Goal: Task Accomplishment & Management: Use online tool/utility

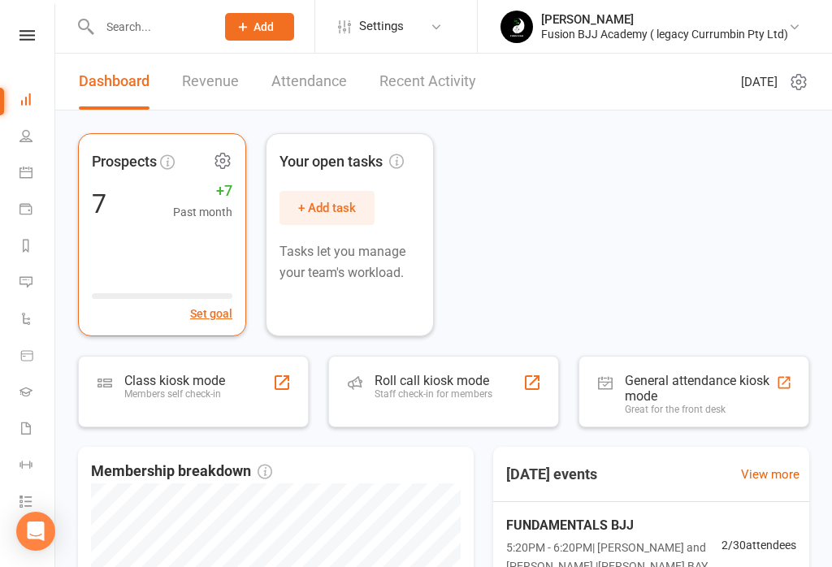
click at [180, 253] on div "Prospects 7 +7 Past month Set goal" at bounding box center [162, 234] width 168 height 203
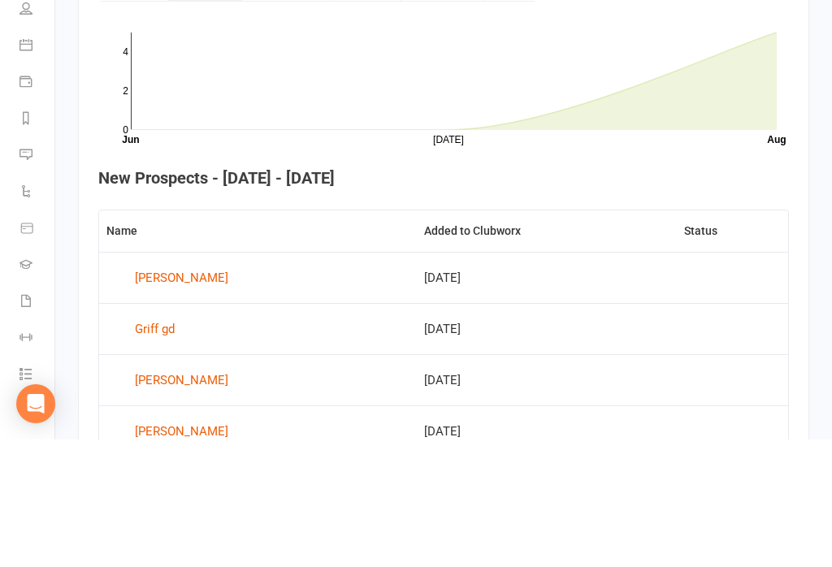
scroll to position [693, 0]
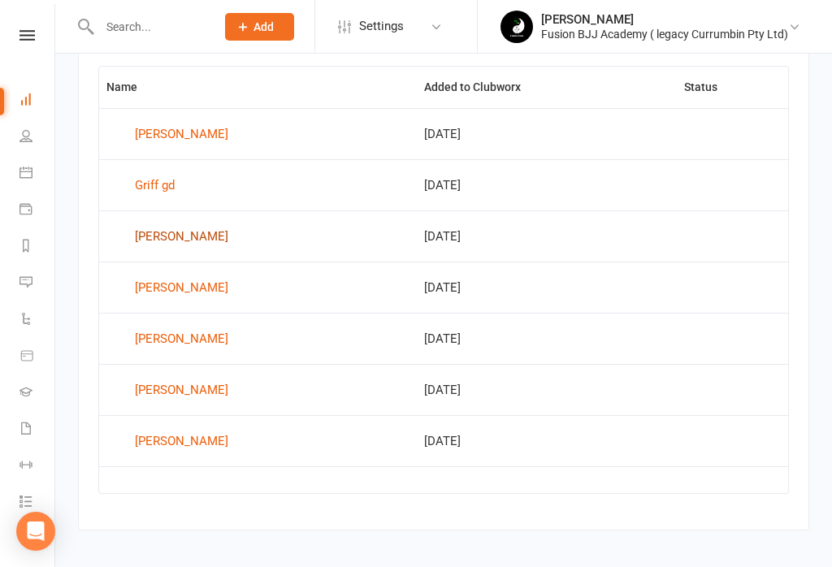
click at [182, 245] on div "[PERSON_NAME]" at bounding box center [181, 236] width 93 height 24
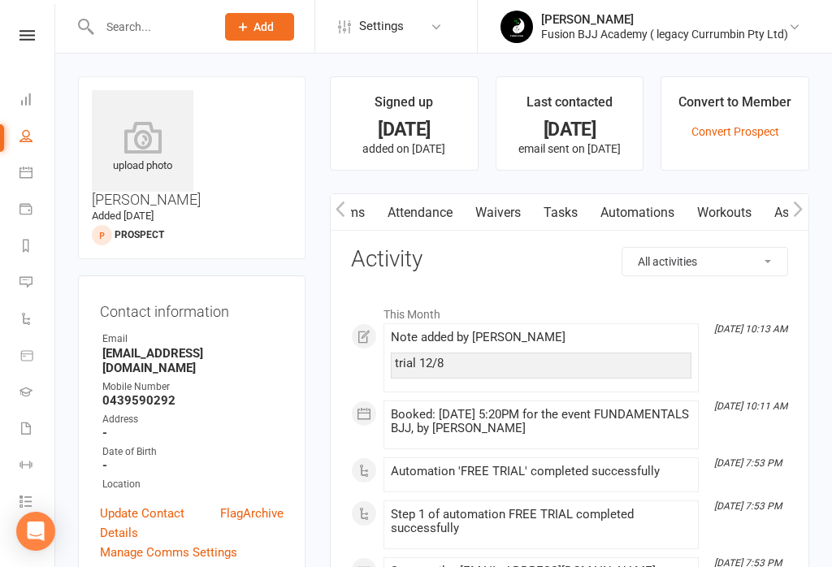
scroll to position [0, 142]
click at [509, 214] on link "Waivers" at bounding box center [499, 212] width 68 height 37
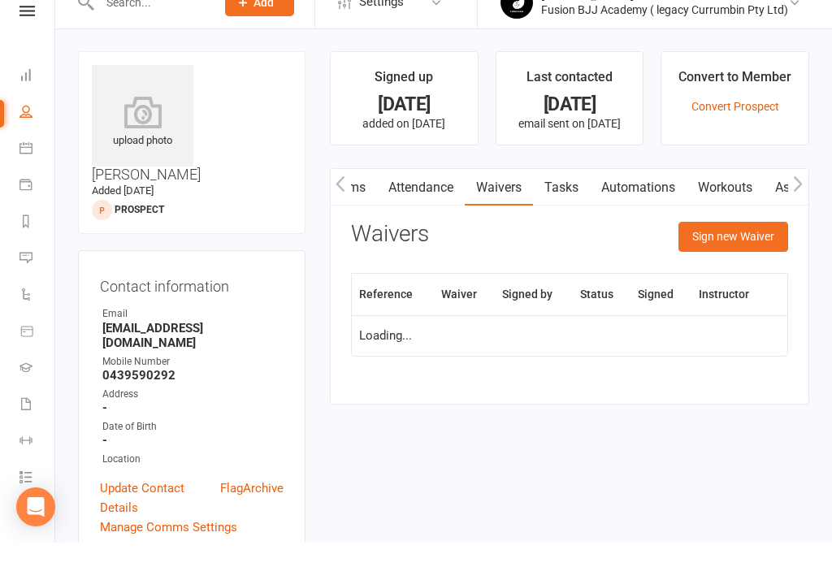
scroll to position [25, 0]
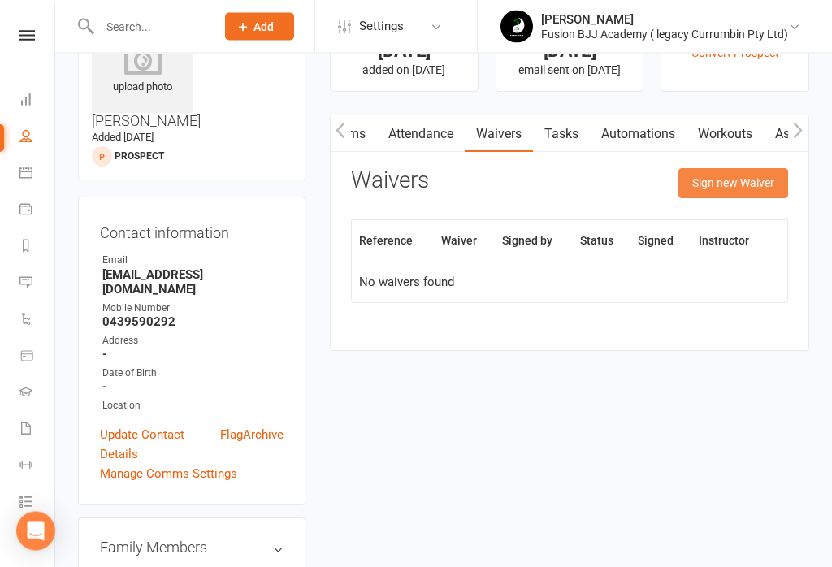
click at [749, 181] on button "Sign new Waiver" at bounding box center [734, 183] width 110 height 29
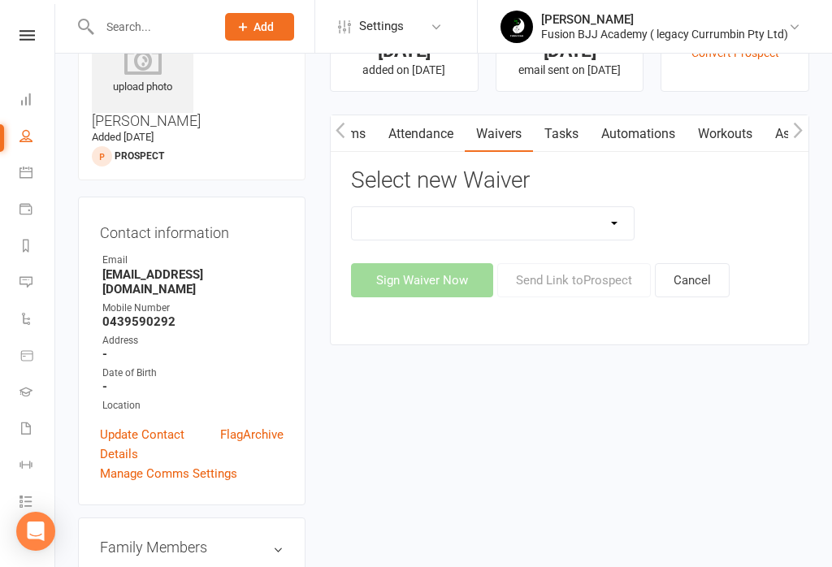
click at [575, 221] on select "Important Information Payment update Prospect" at bounding box center [493, 223] width 282 height 33
select select "13317"
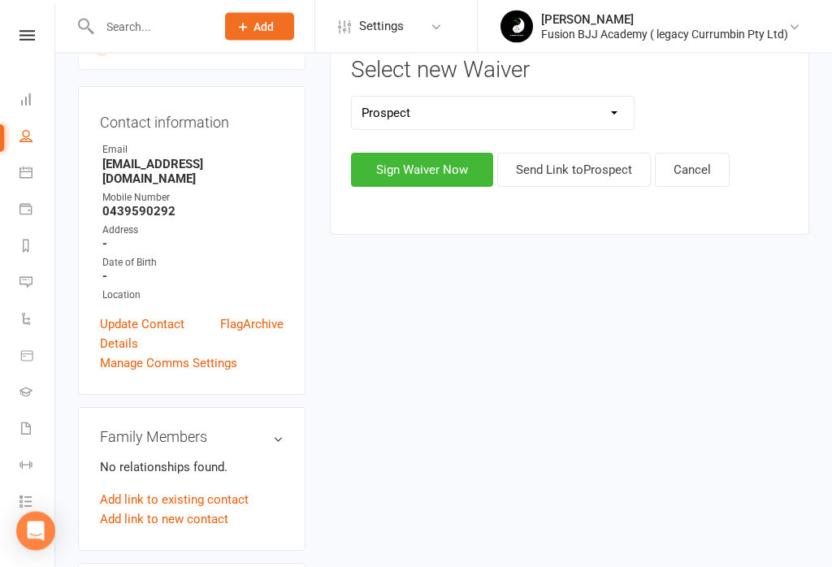
scroll to position [189, 0]
click at [423, 180] on button "Sign Waiver Now" at bounding box center [422, 170] width 142 height 34
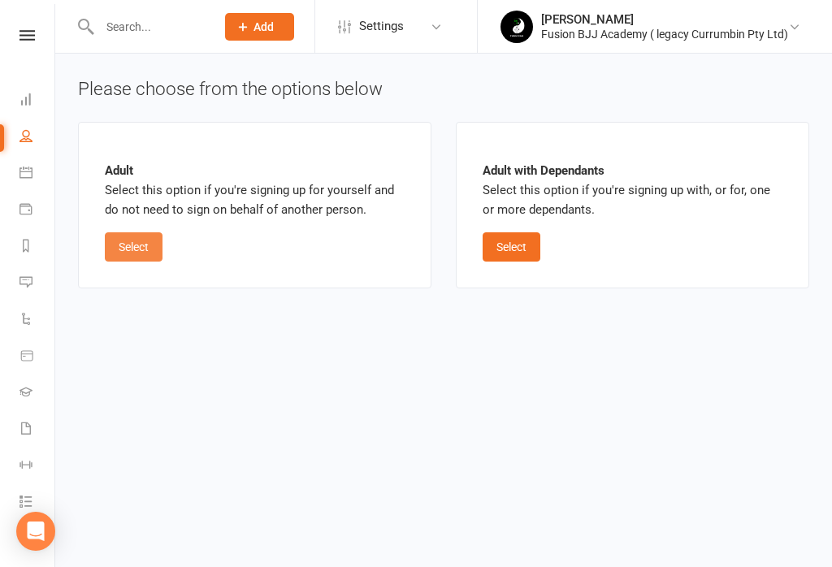
click at [119, 240] on button "Select" at bounding box center [134, 246] width 58 height 29
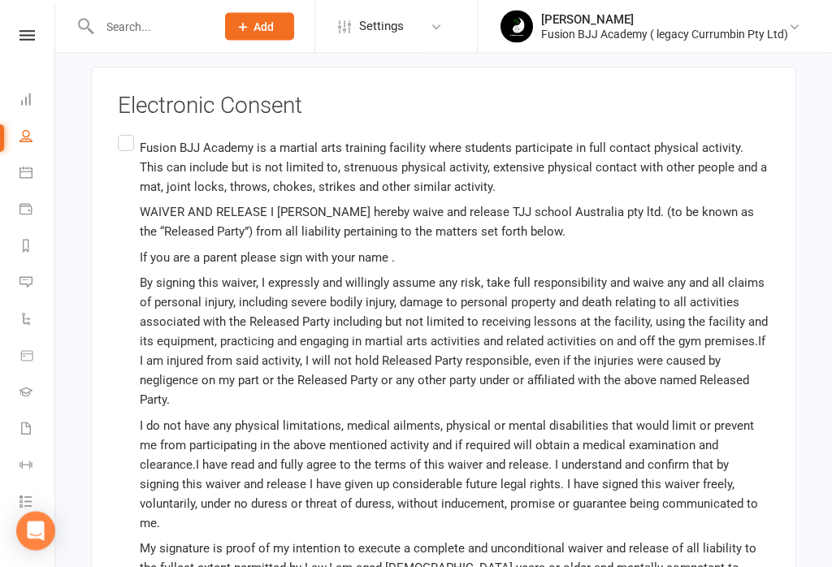
scroll to position [1193, 0]
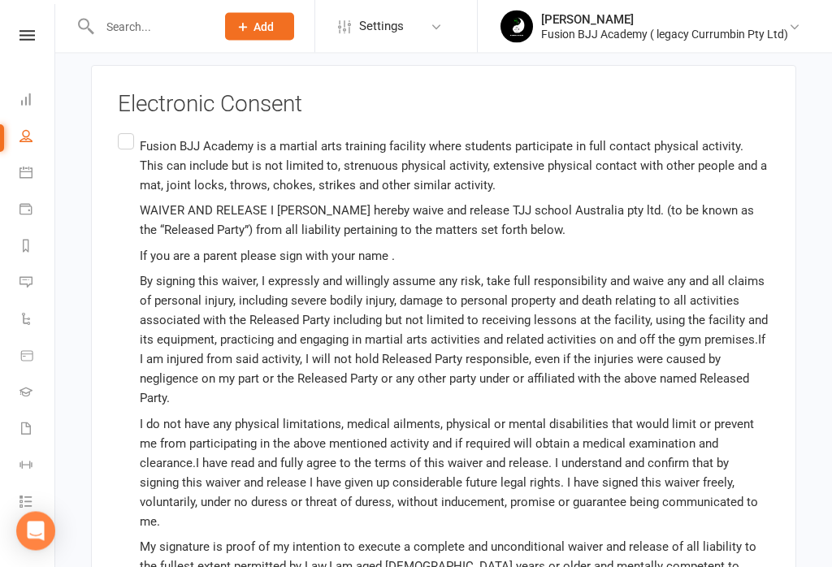
click at [128, 131] on label "Fusion BJJ Academy is a martial arts training facility where students participa…" at bounding box center [444, 367] width 652 height 472
click at [128, 131] on input "Fusion BJJ Academy is a martial arts training facility where students participa…" at bounding box center [123, 131] width 11 height 0
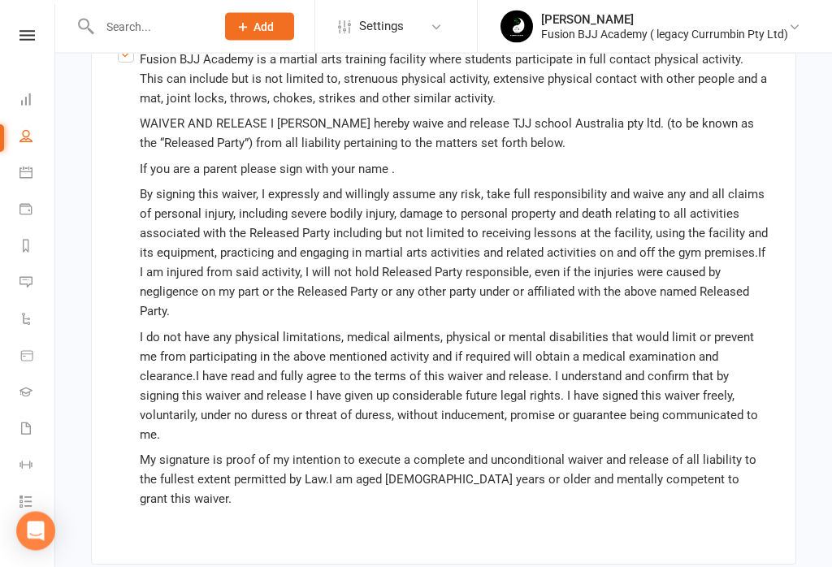
scroll to position [1281, 0]
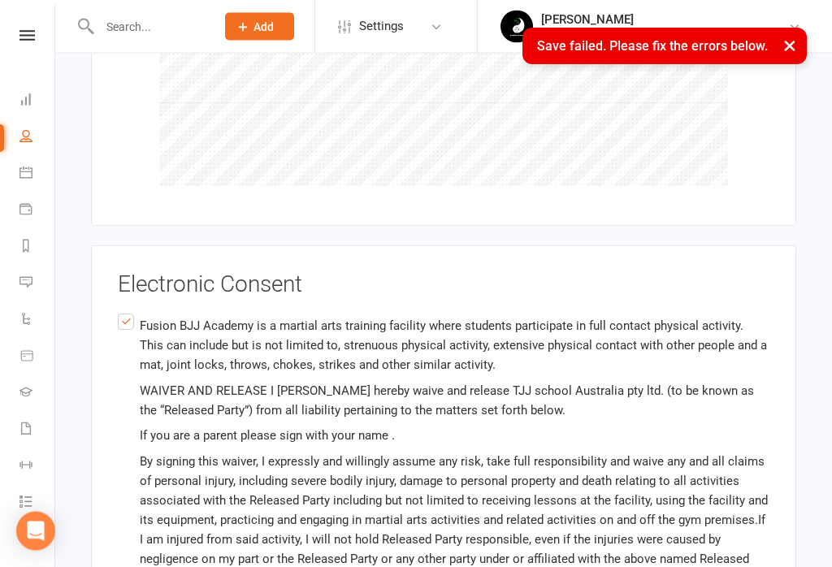
scroll to position [535, 0]
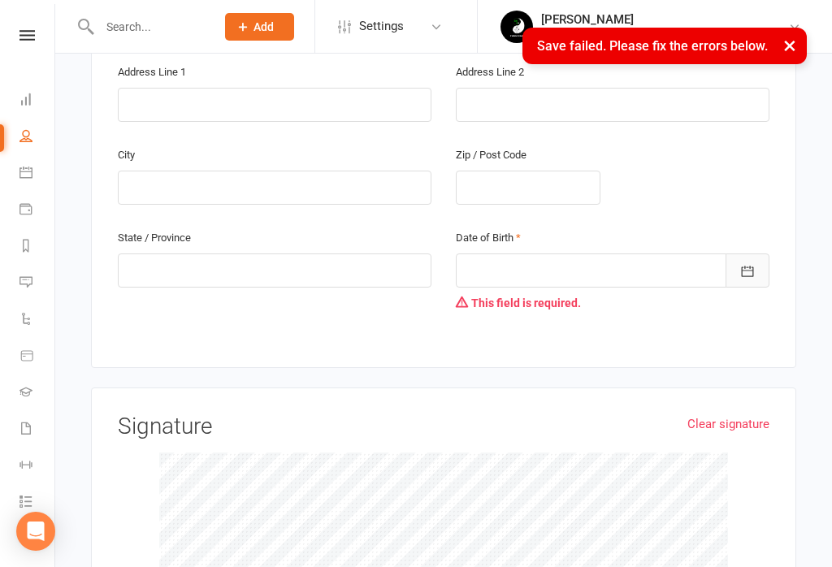
click at [743, 263] on icon "button" at bounding box center [748, 271] width 16 height 16
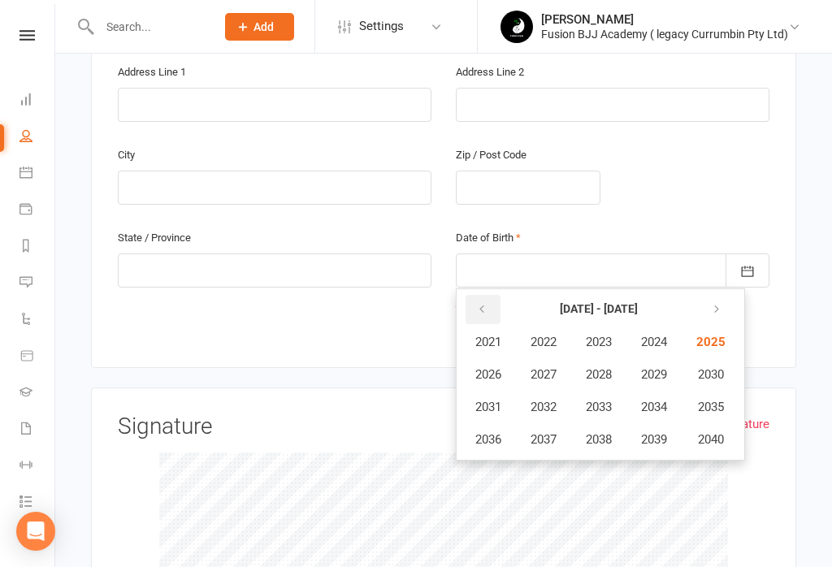
click at [479, 303] on icon "button" at bounding box center [481, 309] width 11 height 13
click at [491, 295] on button "button" at bounding box center [483, 309] width 35 height 29
click at [542, 359] on button "1987" at bounding box center [544, 374] width 54 height 31
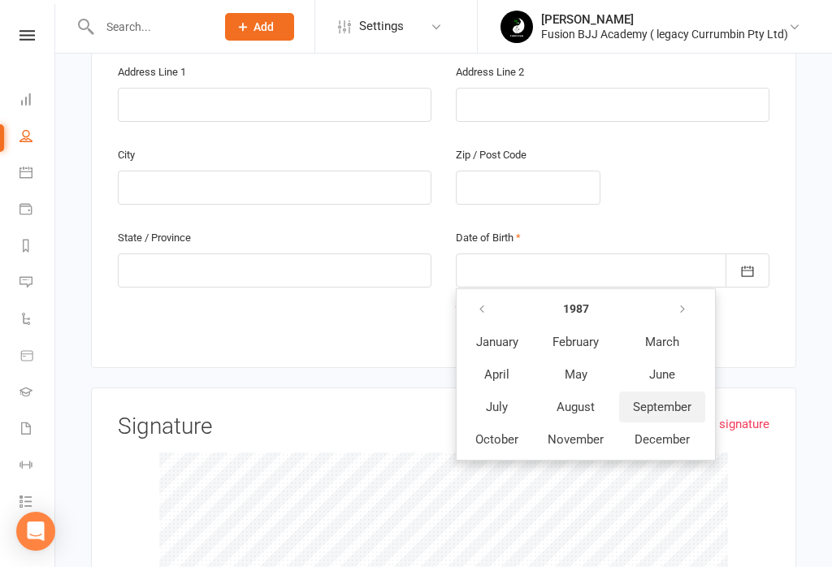
click at [646, 400] on span "September" at bounding box center [662, 407] width 59 height 15
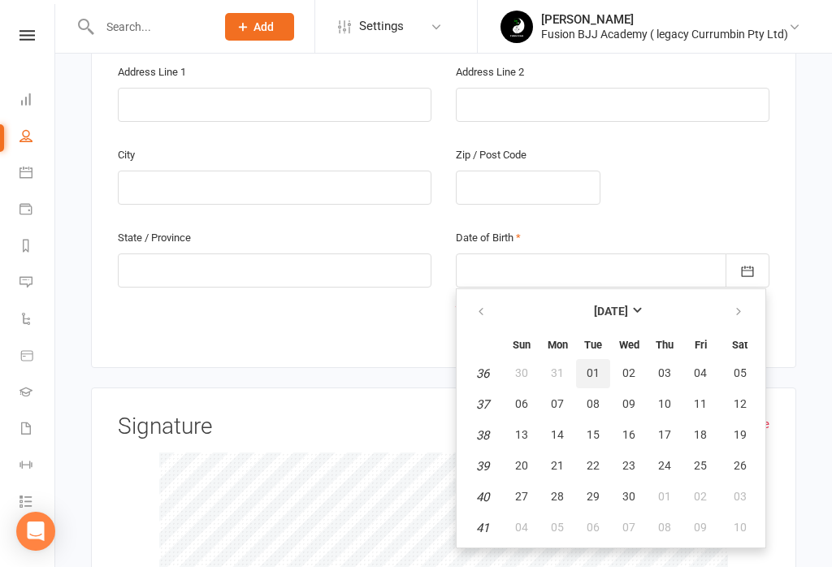
click at [587, 367] on span "01" at bounding box center [593, 373] width 13 height 13
type input "[DATE]"
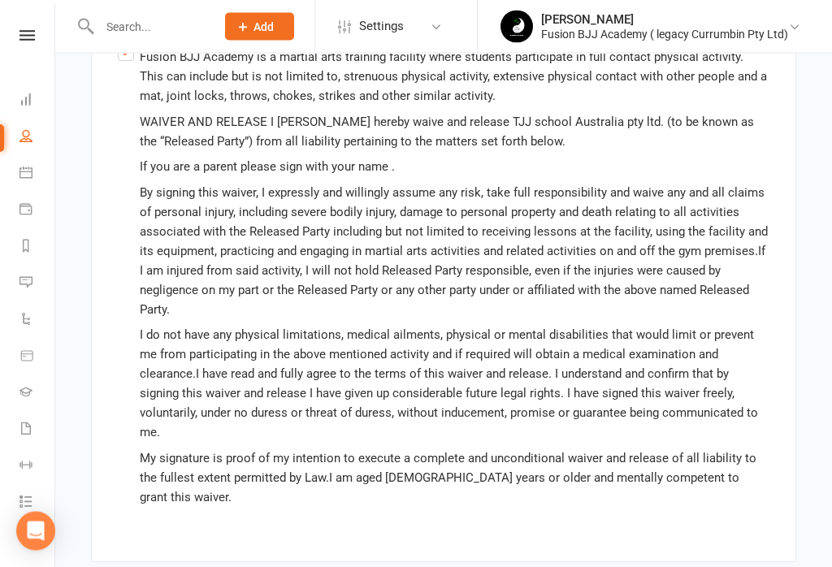
scroll to position [1317, 0]
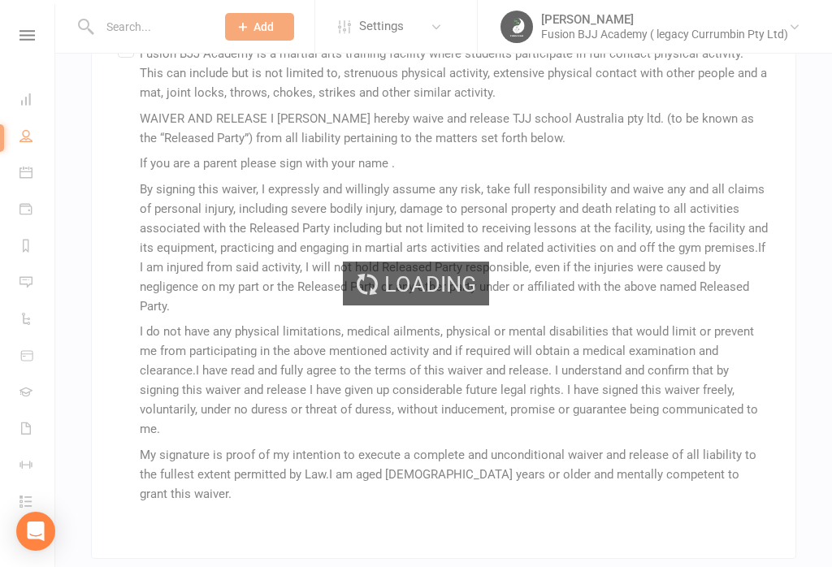
scroll to position [1286, 0]
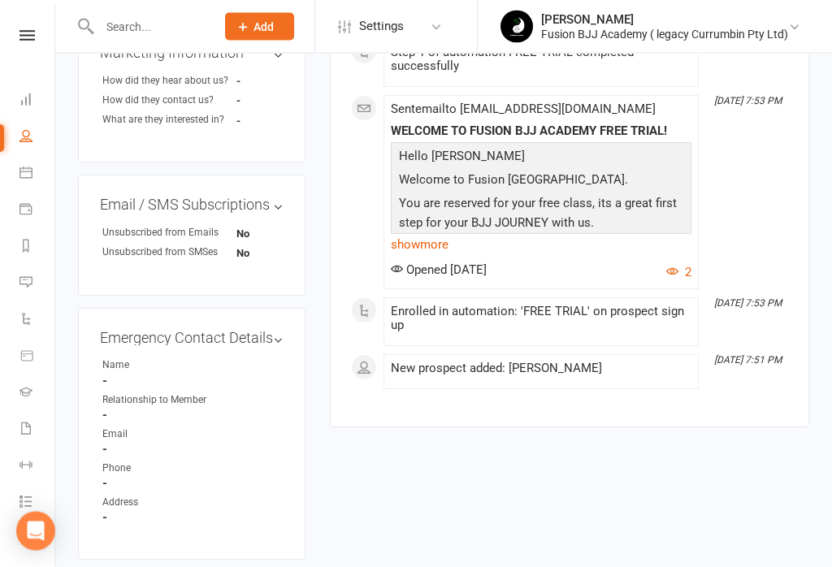
scroll to position [755, 0]
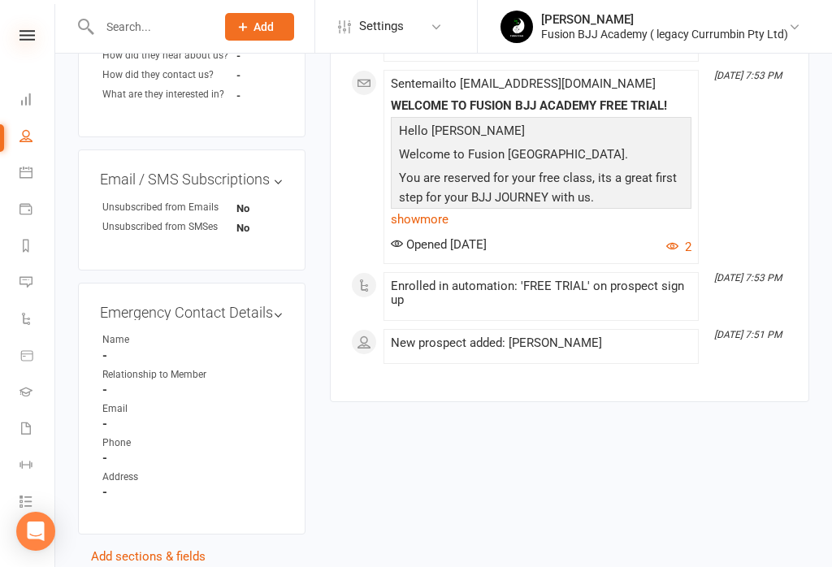
click at [28, 32] on icon at bounding box center [27, 35] width 15 height 11
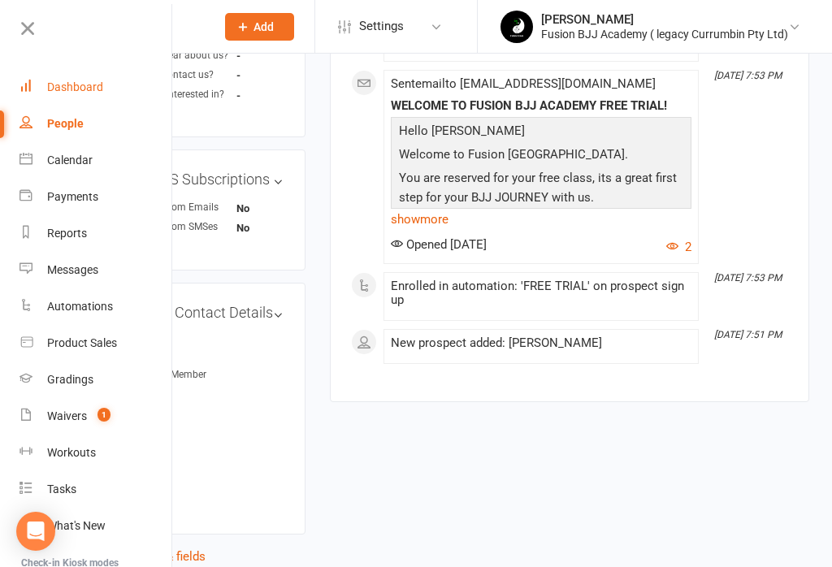
click at [81, 88] on div "Dashboard" at bounding box center [75, 86] width 56 height 13
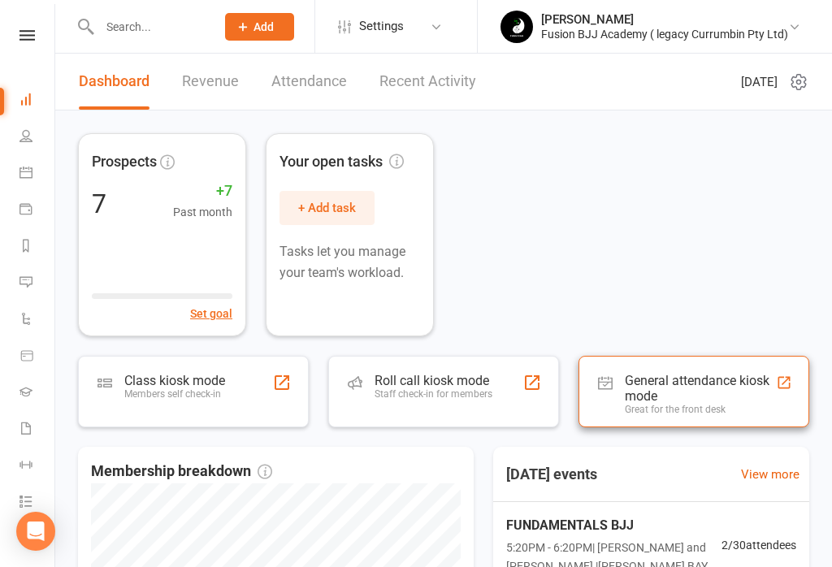
click at [699, 380] on div "General attendance kiosk mode" at bounding box center [700, 388] width 151 height 31
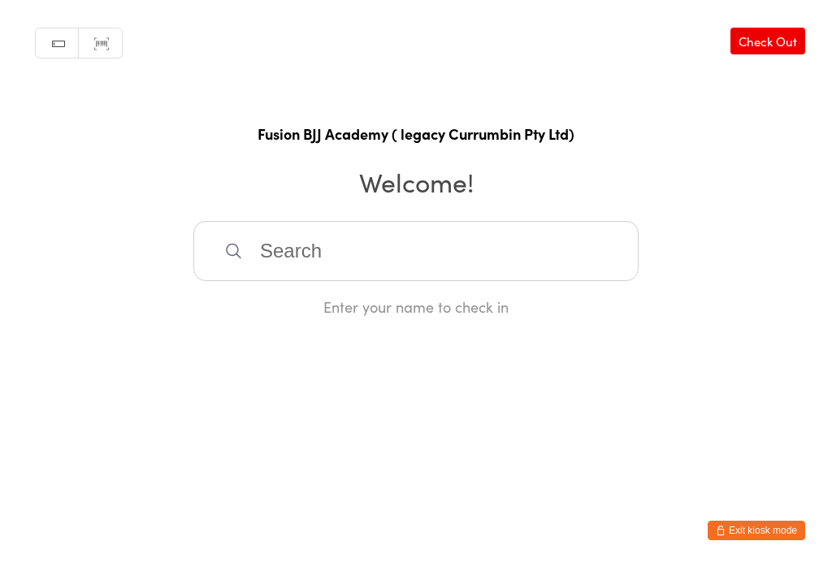
click at [429, 241] on input "search" at bounding box center [415, 251] width 445 height 60
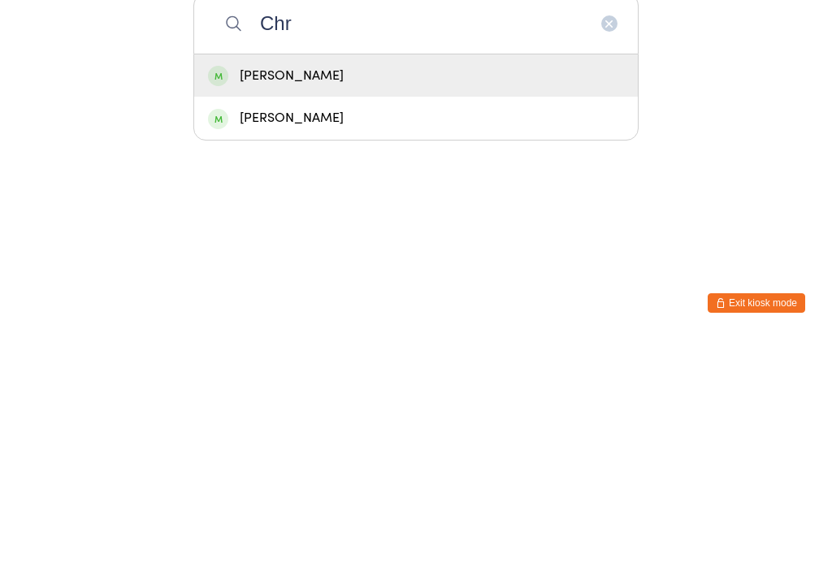
type input "Chr"
click at [347, 293] on div "Chris Gard" at bounding box center [416, 304] width 416 height 22
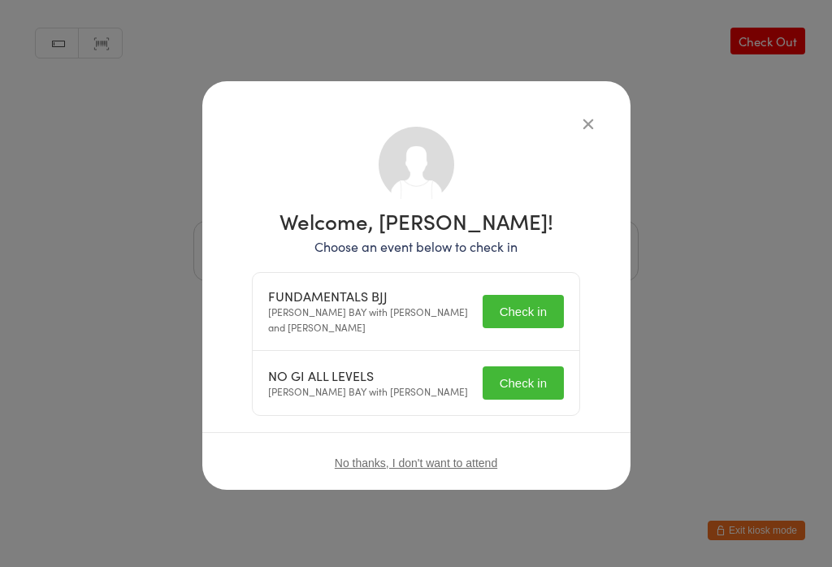
click at [546, 313] on button "Check in" at bounding box center [523, 311] width 81 height 33
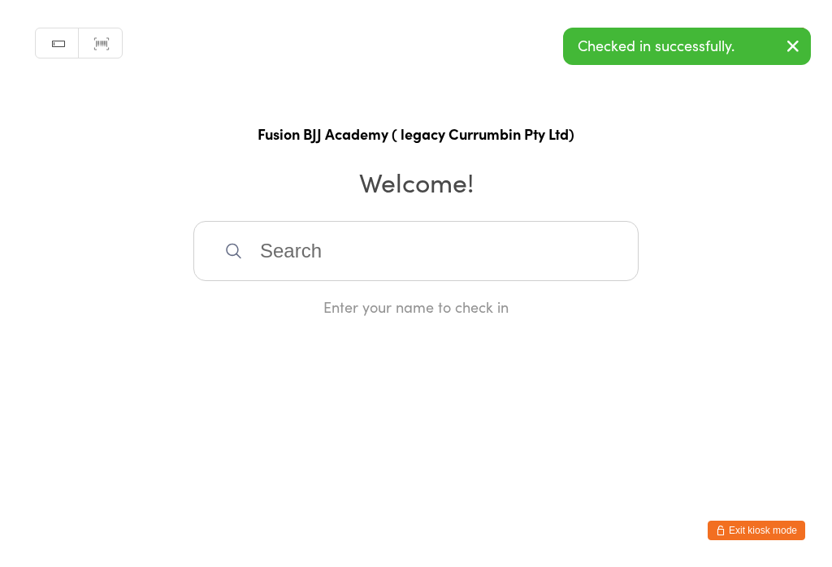
click at [528, 373] on html "You have now entered Kiosk Mode. Members will be able to check themselves in us…" at bounding box center [416, 283] width 832 height 567
click at [432, 259] on input "search" at bounding box center [415, 251] width 445 height 60
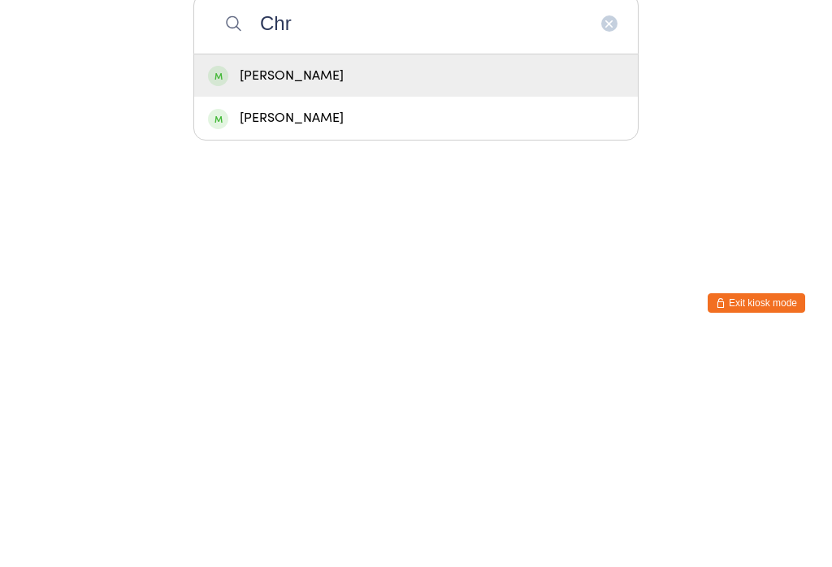
type input "Chr"
click at [319, 293] on div "Chris Gard" at bounding box center [416, 304] width 416 height 22
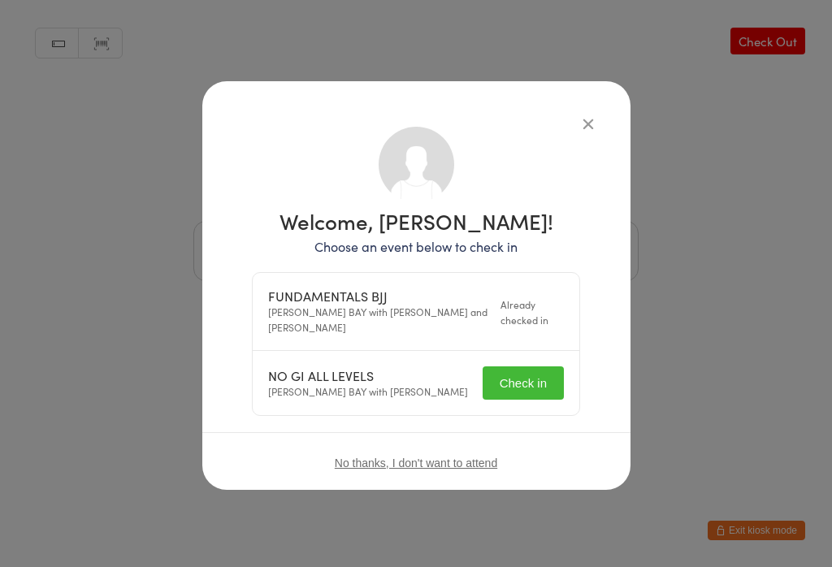
click at [530, 380] on button "Check in" at bounding box center [523, 383] width 81 height 33
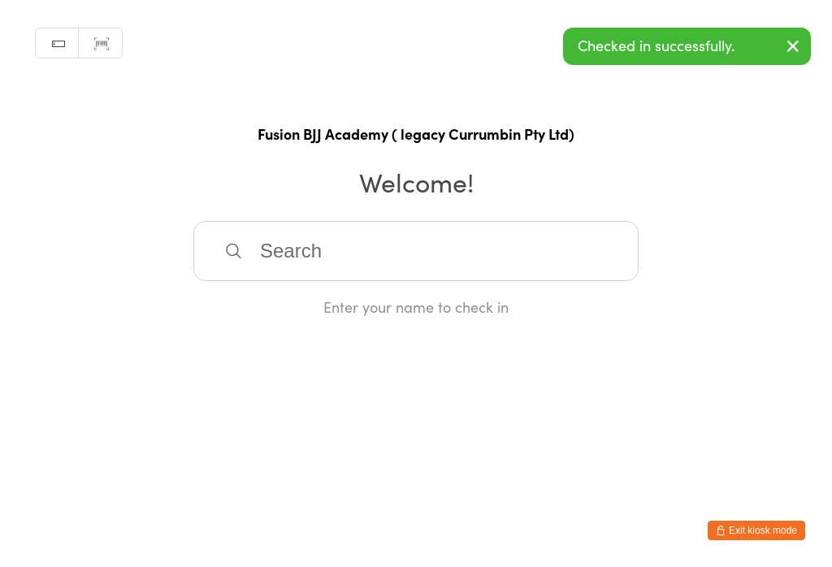
click at [416, 236] on input "search" at bounding box center [415, 251] width 445 height 60
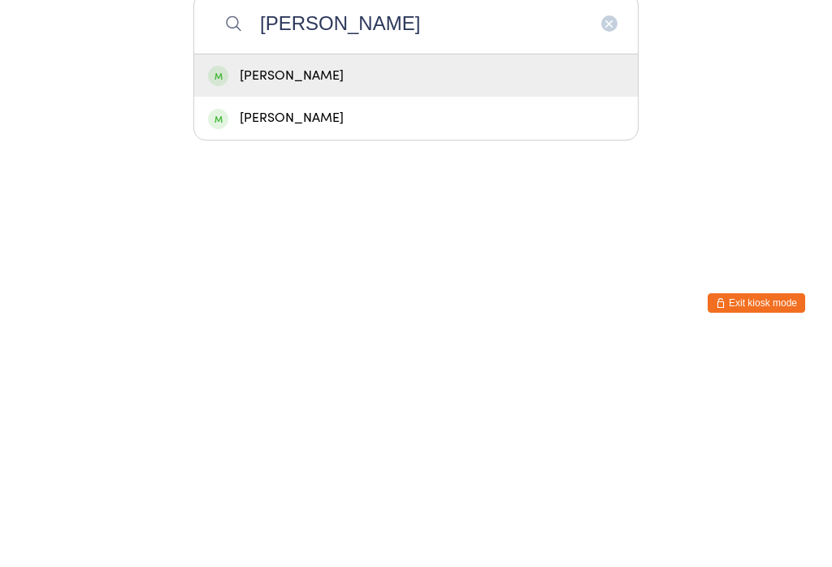
type input "Pete"
click at [333, 335] on div "Peter Borish" at bounding box center [416, 346] width 416 height 22
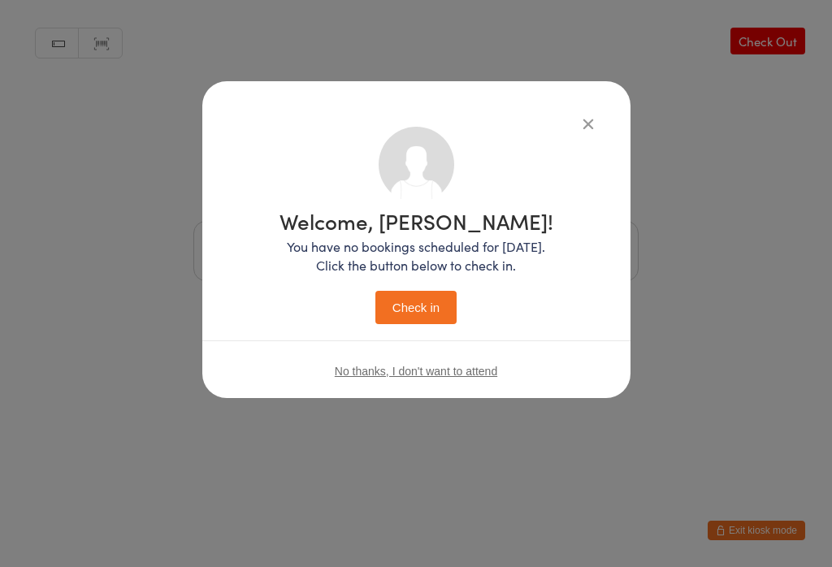
click at [423, 301] on button "Check in" at bounding box center [415, 307] width 81 height 33
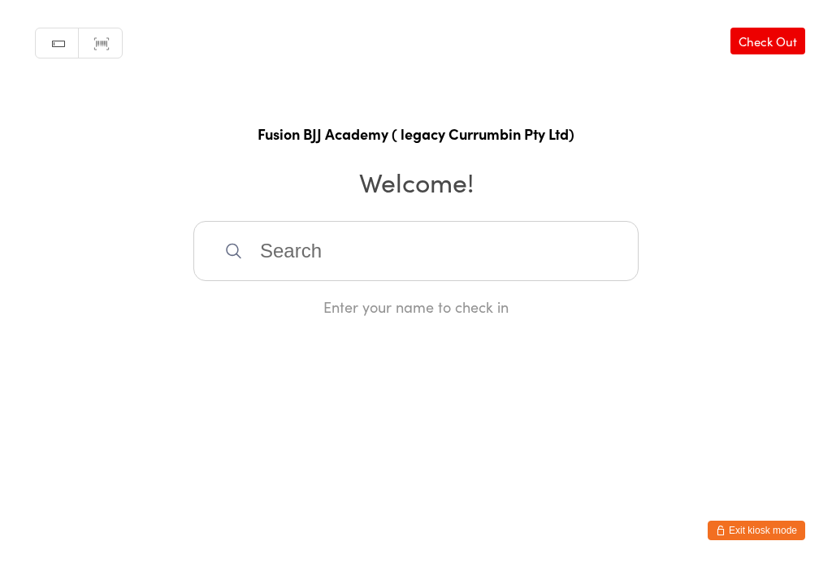
click at [322, 240] on input "search" at bounding box center [415, 251] width 445 height 60
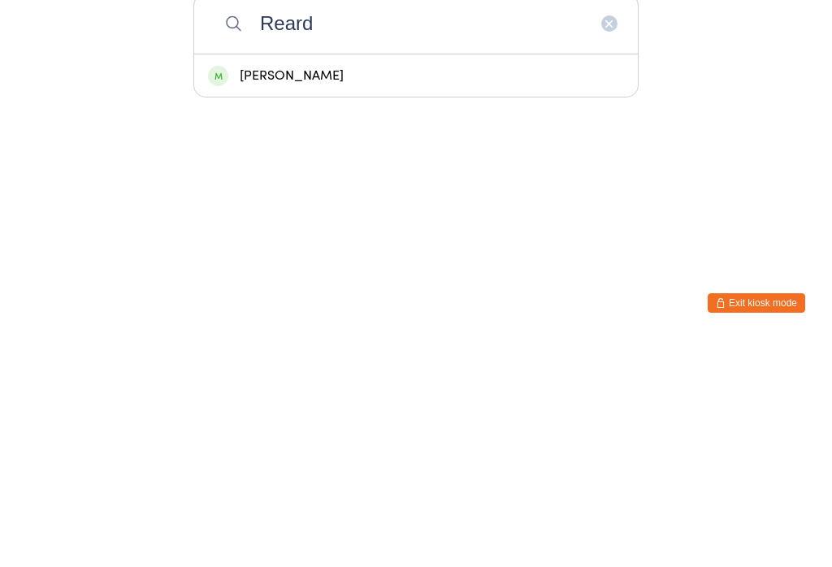
type input "Reard"
click at [279, 293] on div "Matthew Reardon" at bounding box center [416, 304] width 416 height 22
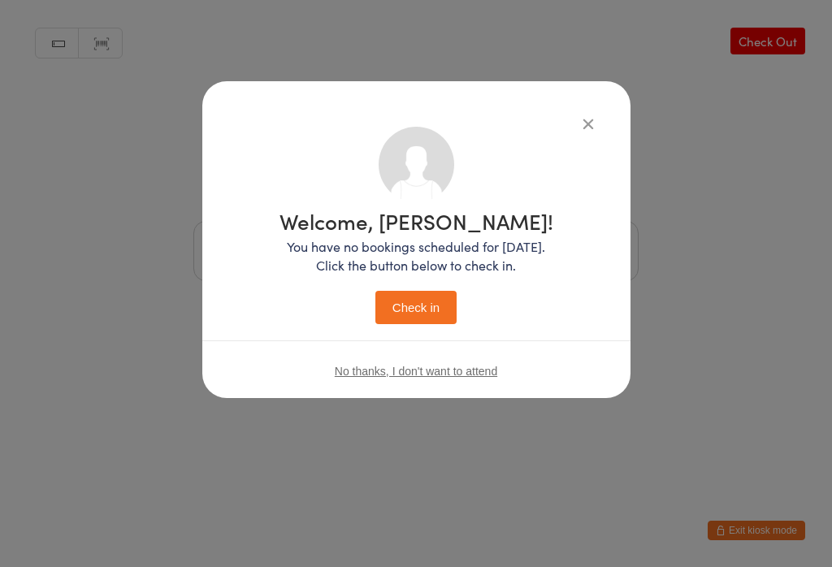
click at [410, 293] on button "Check in" at bounding box center [415, 307] width 81 height 33
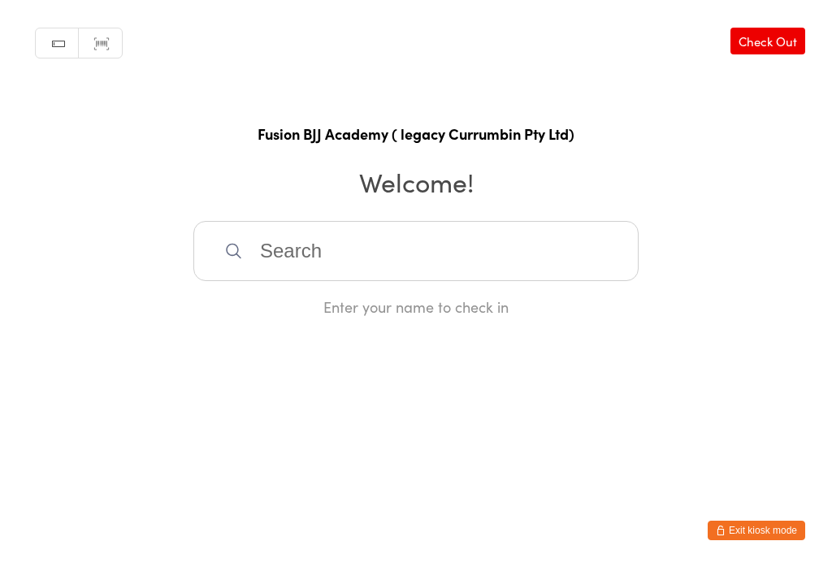
click at [347, 251] on input "search" at bounding box center [415, 251] width 445 height 60
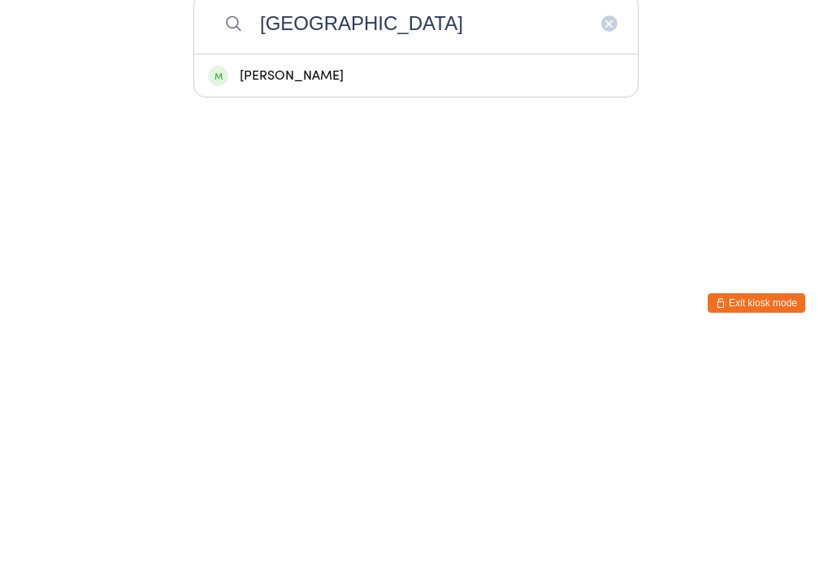
type input "Xina"
click at [304, 282] on div "xina maratos" at bounding box center [416, 303] width 444 height 43
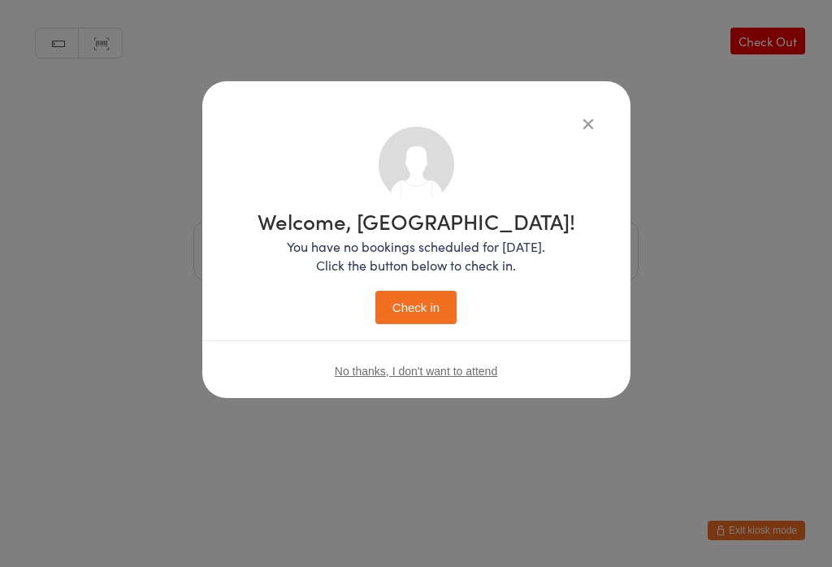
click at [414, 296] on button "Check in" at bounding box center [415, 307] width 81 height 33
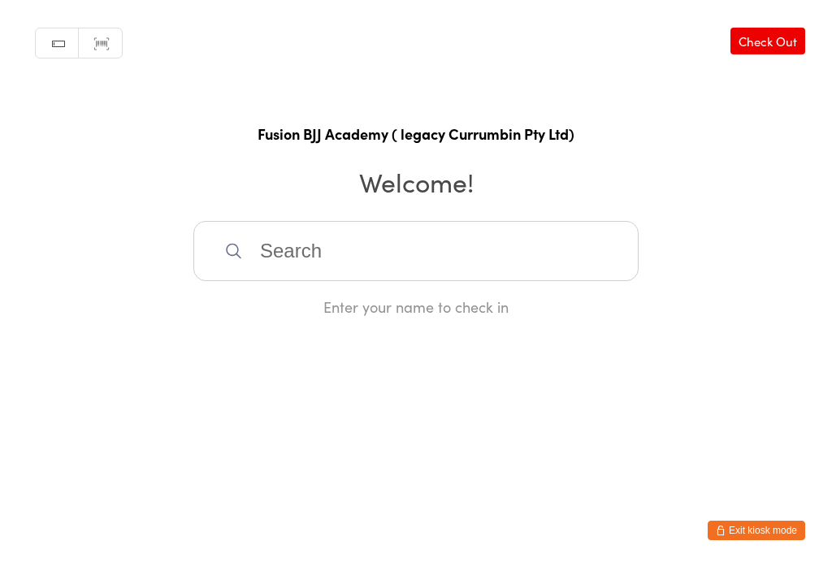
click at [262, 240] on input "search" at bounding box center [415, 251] width 445 height 60
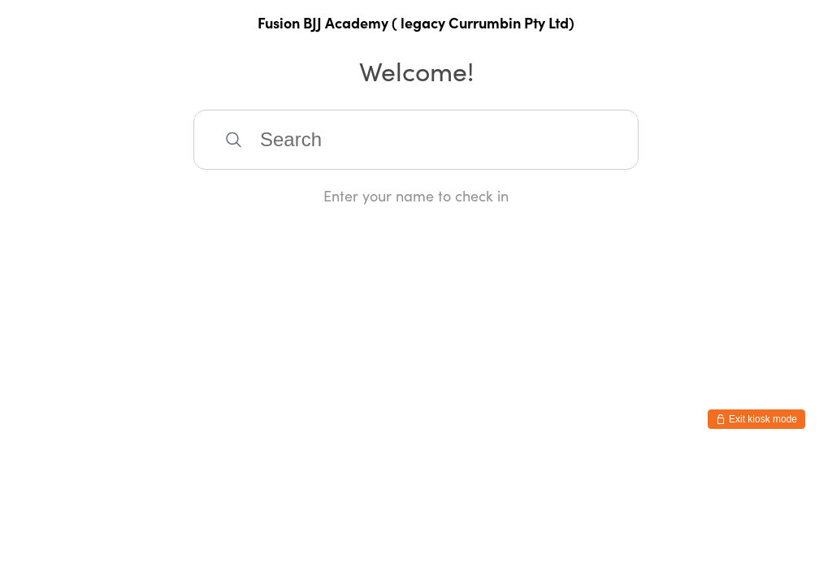
click at [779, 163] on div "Manual search Scanner input Check Out Fusion BJJ Academy ( legacy Currumbin Pty…" at bounding box center [416, 158] width 832 height 317
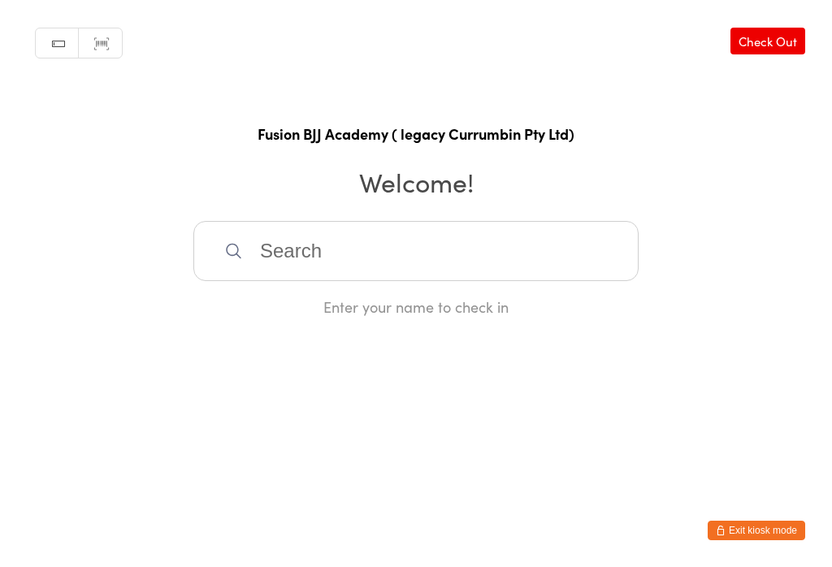
click at [502, 254] on input "search" at bounding box center [415, 251] width 445 height 60
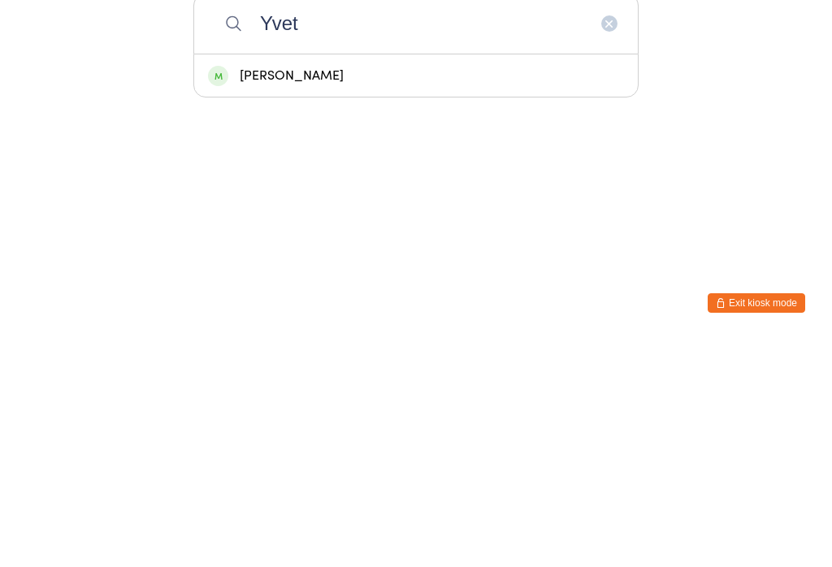
type input "Yvet"
click at [562, 293] on div "Yvette Chan" at bounding box center [416, 304] width 416 height 22
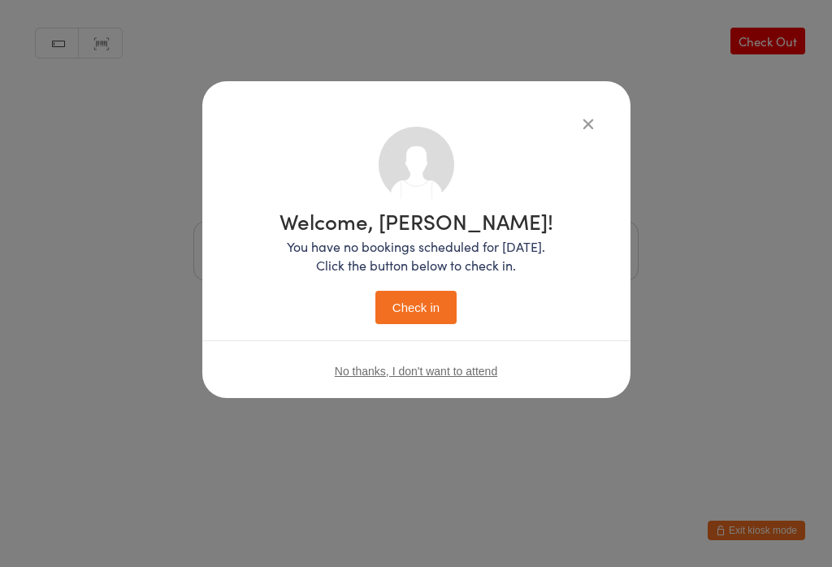
click at [421, 301] on button "Check in" at bounding box center [415, 307] width 81 height 33
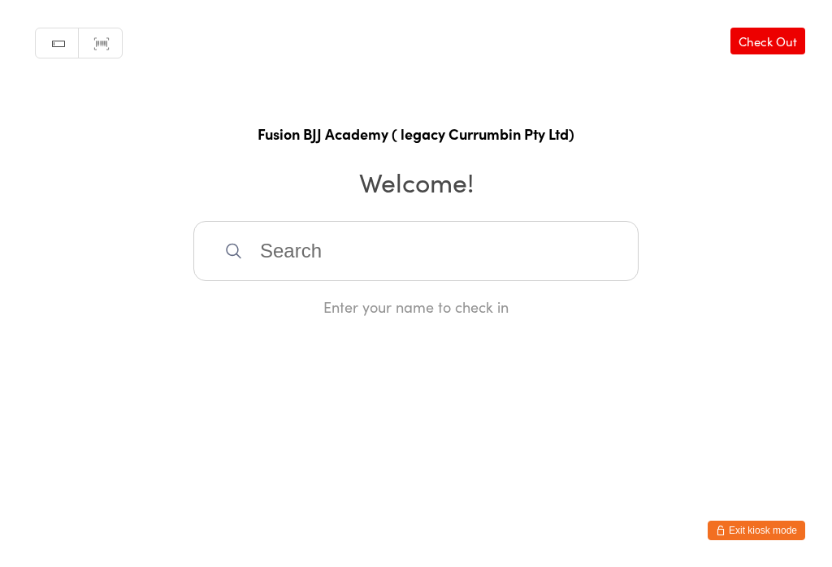
click at [323, 240] on input "search" at bounding box center [415, 251] width 445 height 60
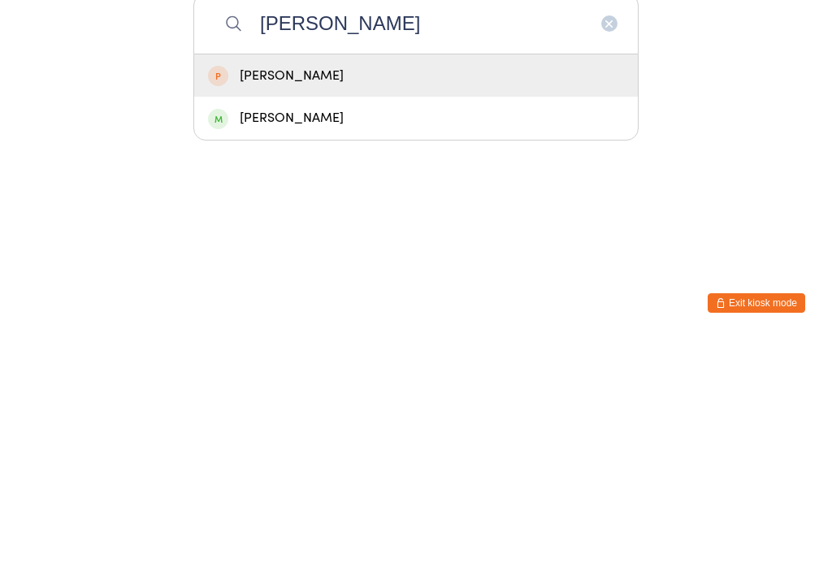
type input "[PERSON_NAME]"
click at [256, 293] on div "[PERSON_NAME]" at bounding box center [416, 304] width 416 height 22
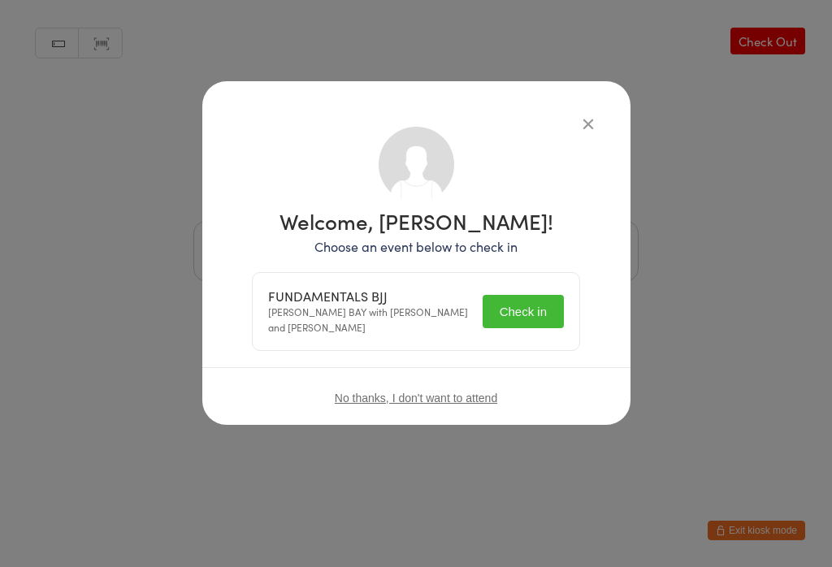
click at [528, 312] on button "Check in" at bounding box center [523, 311] width 81 height 33
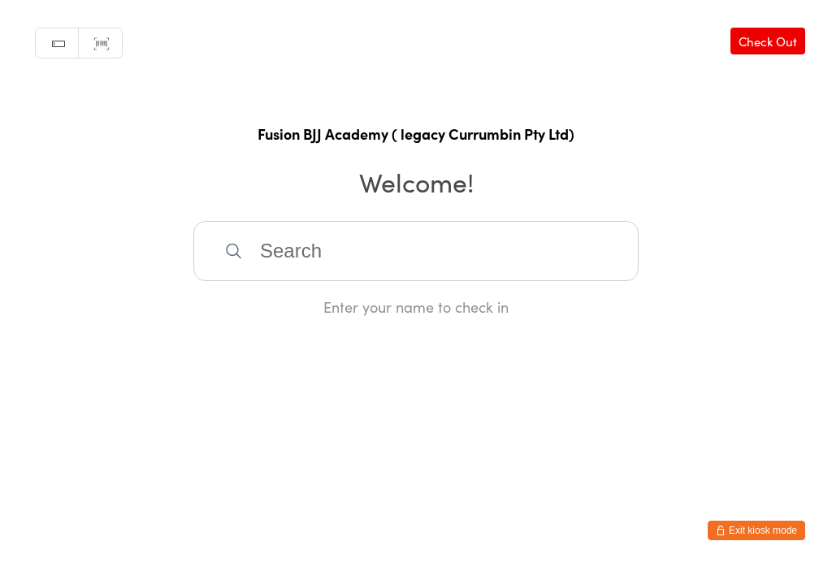
click at [344, 255] on input "search" at bounding box center [415, 251] width 445 height 60
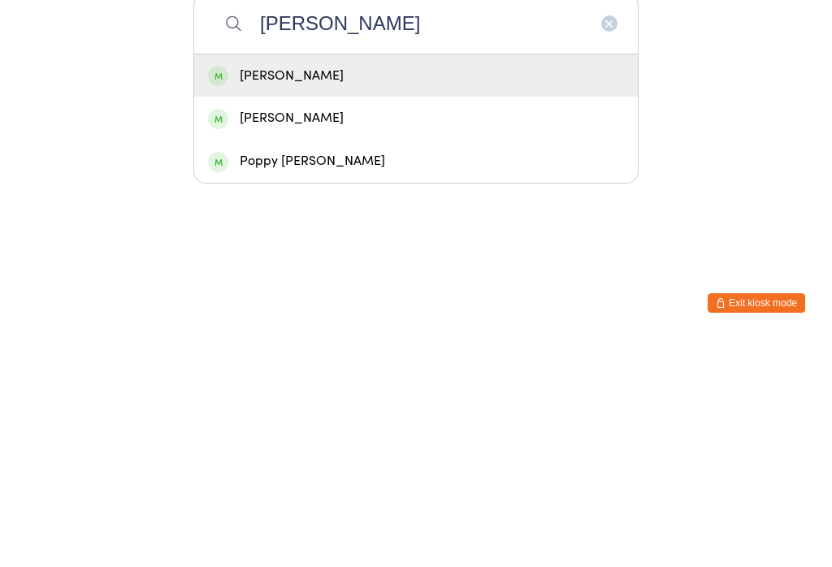
type input "Alex"
click at [349, 293] on div "Alexandra Johne" at bounding box center [416, 304] width 416 height 22
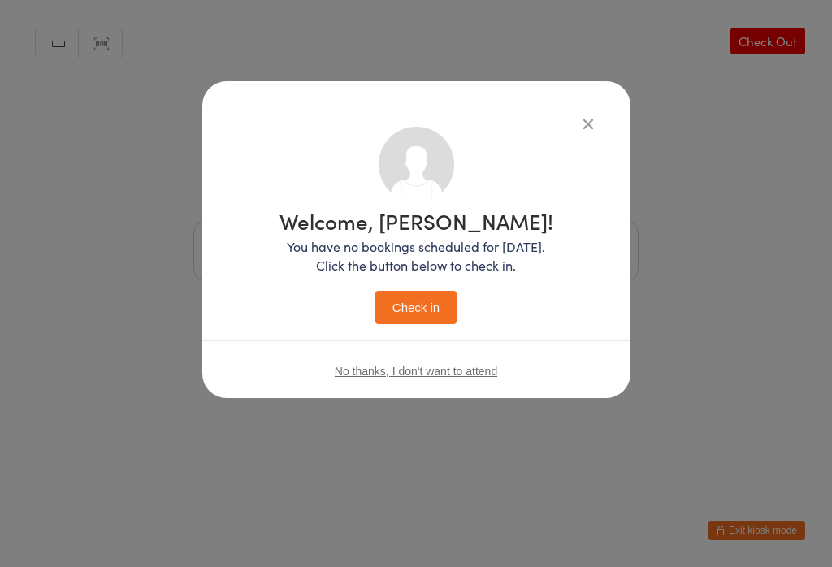
click at [429, 310] on button "Check in" at bounding box center [415, 307] width 81 height 33
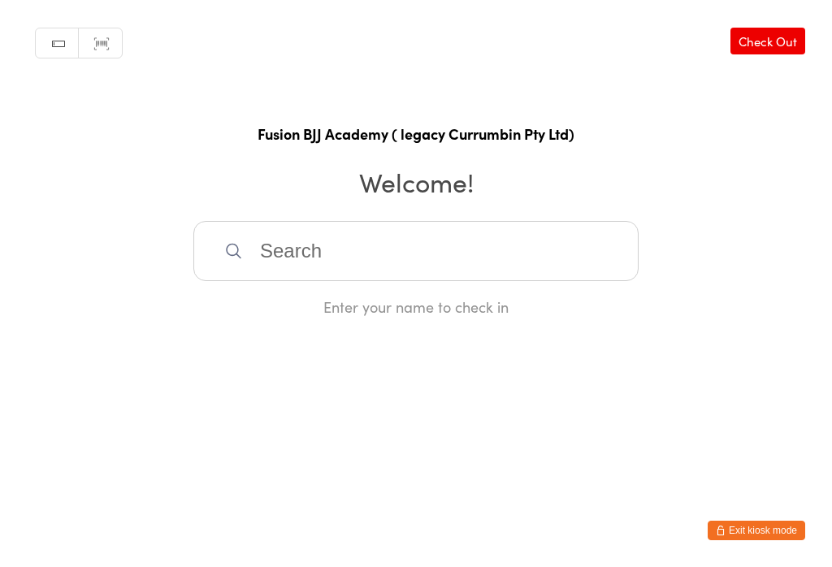
click at [362, 257] on input "search" at bounding box center [415, 251] width 445 height 60
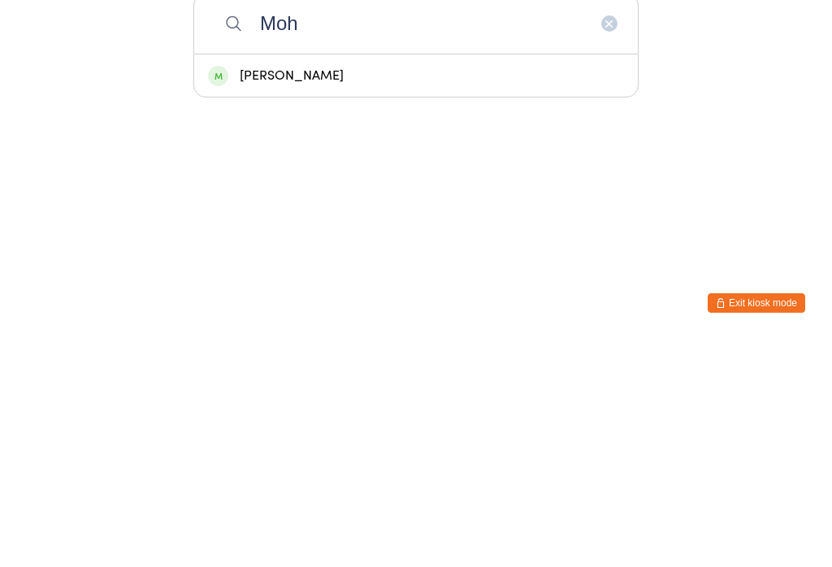
type input "Moh"
click at [356, 293] on div "Mohammed Sedeeq" at bounding box center [416, 304] width 416 height 22
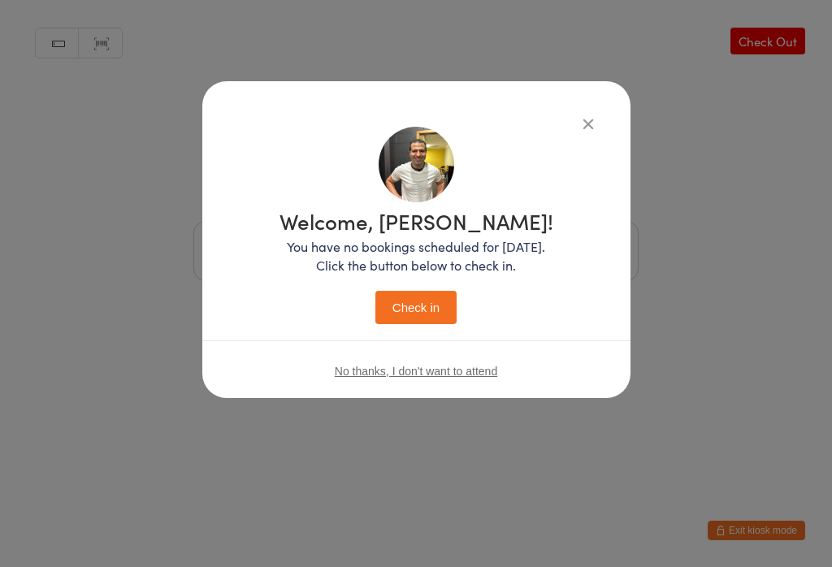
click at [434, 304] on button "Check in" at bounding box center [415, 307] width 81 height 33
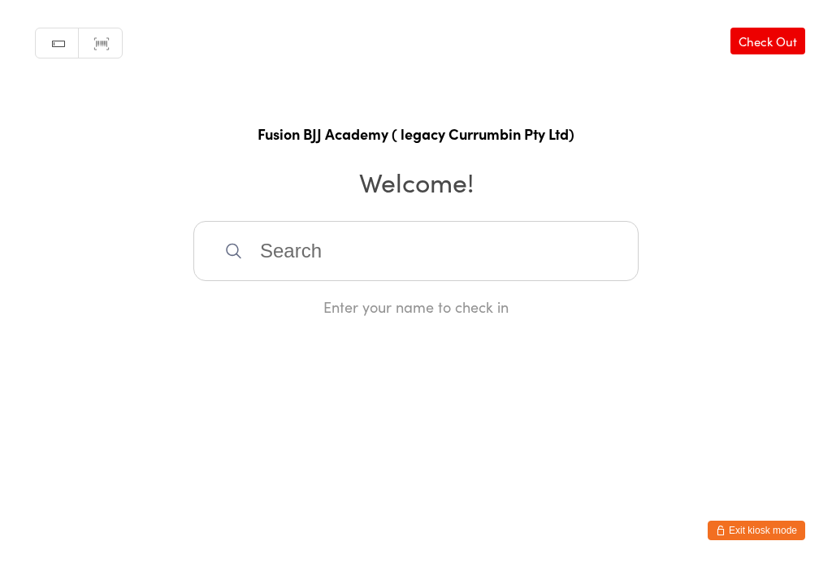
click at [449, 245] on input "search" at bounding box center [415, 251] width 445 height 60
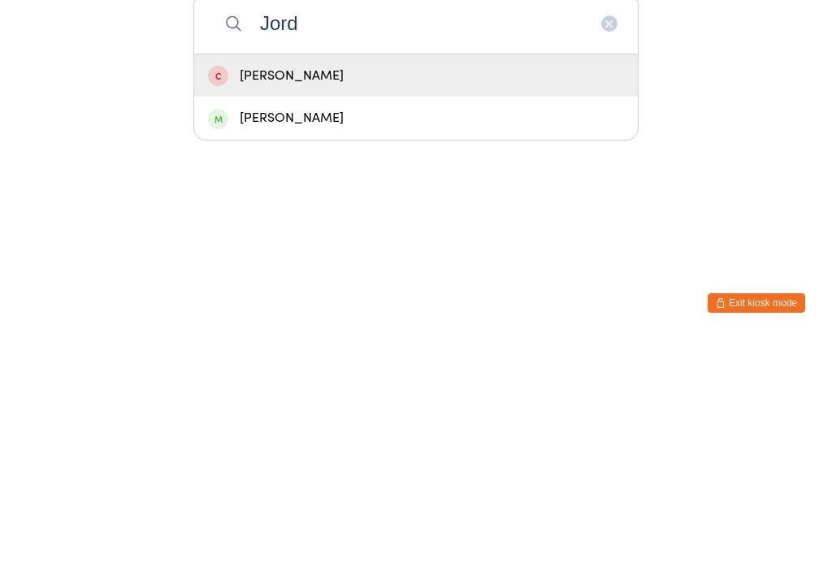
type input "Jord"
click at [412, 335] on div "Jordon Roach-Dunleavy" at bounding box center [416, 346] width 416 height 22
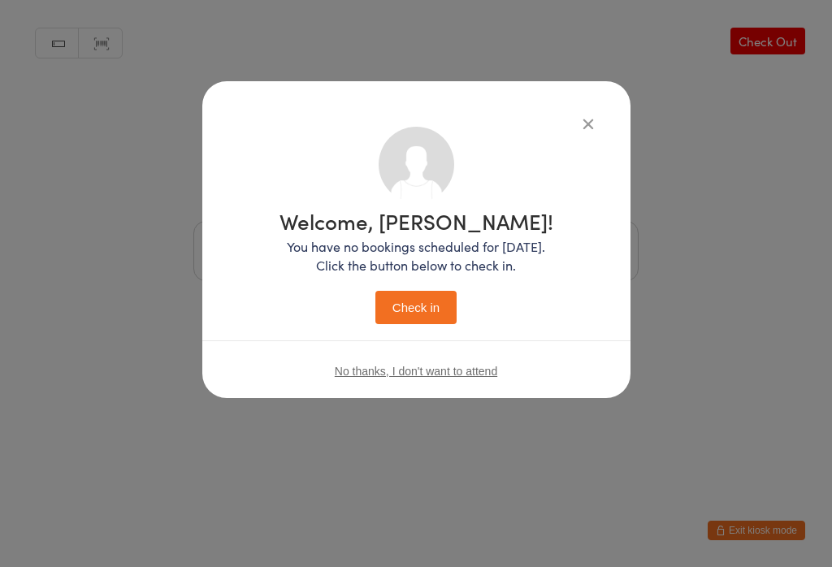
click at [419, 297] on button "Check in" at bounding box center [415, 307] width 81 height 33
